Goal: Navigation & Orientation: Locate item on page

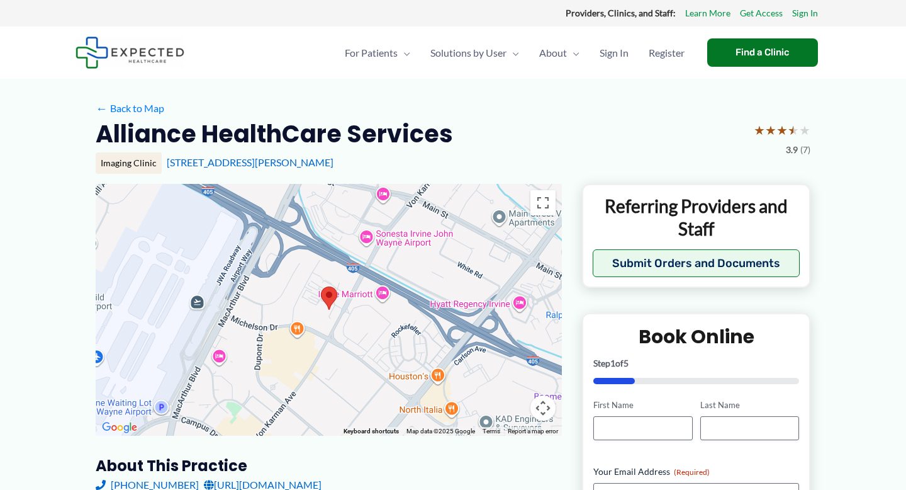
click at [545, 411] on button "Map camera controls" at bounding box center [543, 407] width 25 height 25
click at [486, 406] on button "Move down" at bounding box center [480, 407] width 25 height 25
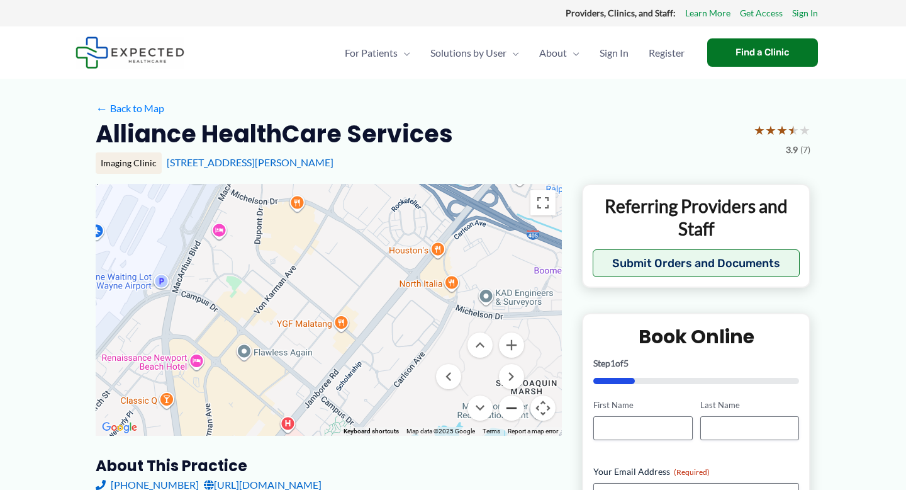
click at [510, 410] on button "Zoom out" at bounding box center [511, 407] width 25 height 25
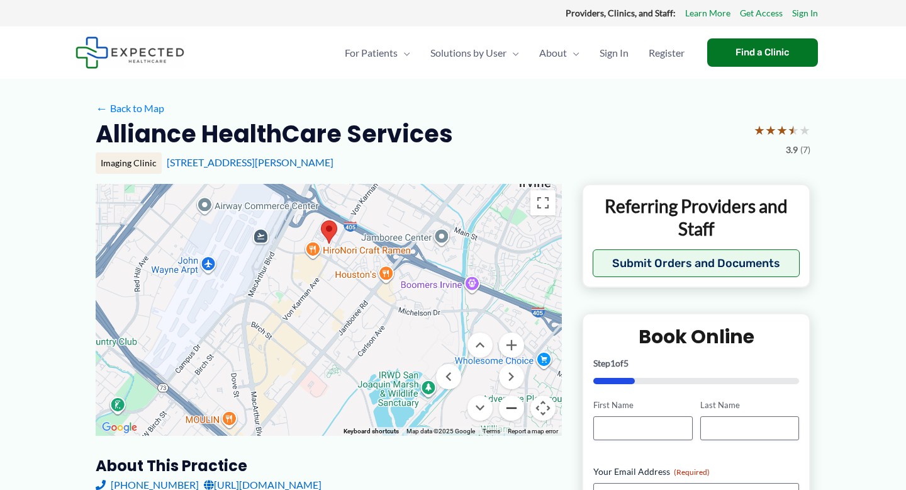
click at [510, 410] on button "Zoom out" at bounding box center [511, 407] width 25 height 25
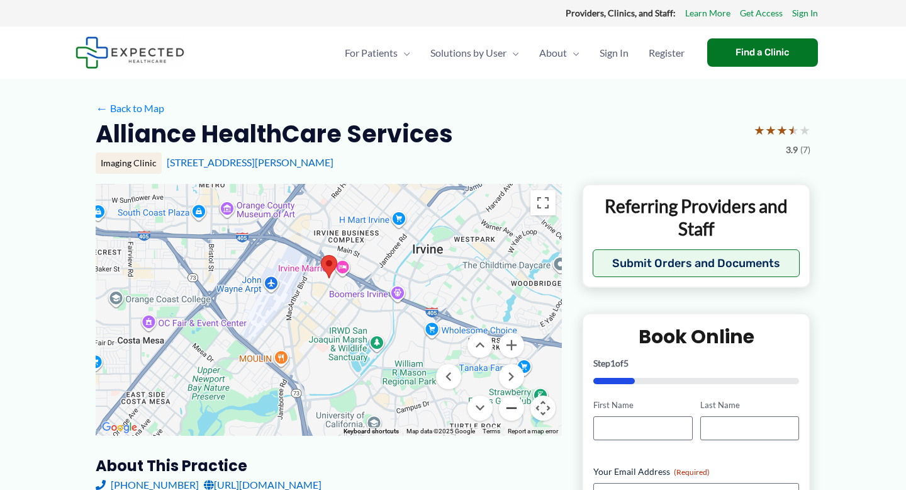
click at [510, 410] on button "Zoom out" at bounding box center [511, 407] width 25 height 25
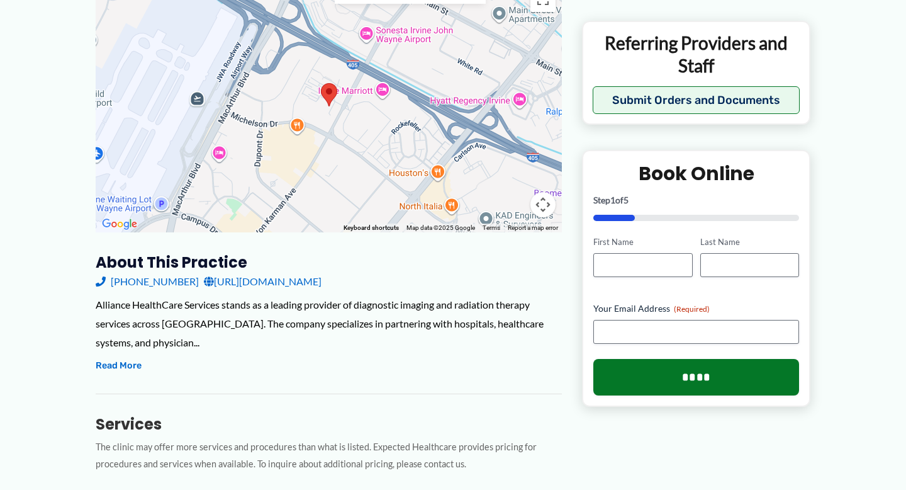
scroll to position [430, 0]
